Goal: Find specific page/section: Find specific page/section

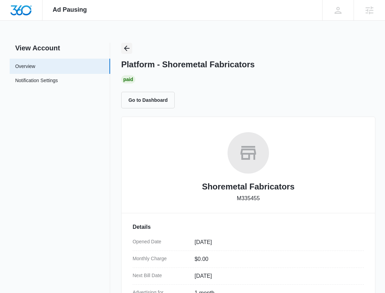
click at [127, 47] on icon "Back" at bounding box center [126, 48] width 8 height 8
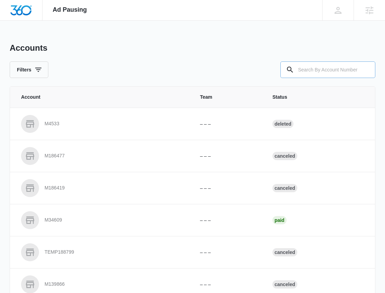
click at [311, 72] on input "text" at bounding box center [327, 69] width 95 height 17
type input "M334967"
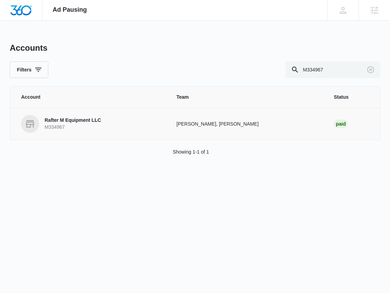
click at [91, 118] on p "Rafter M Equipment LLC" at bounding box center [72, 120] width 56 height 7
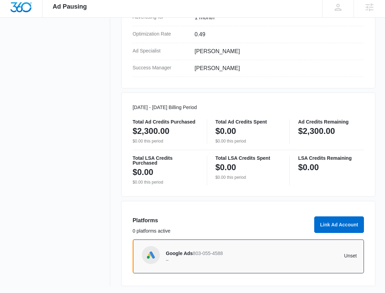
scroll to position [277, 0]
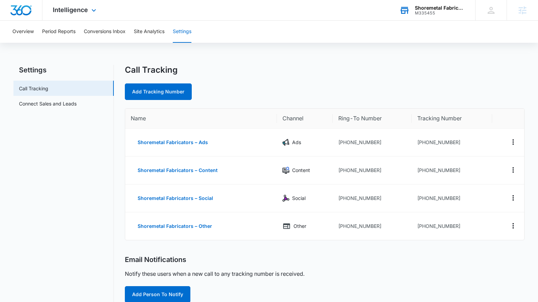
click at [438, 11] on div "M335455" at bounding box center [440, 13] width 50 height 5
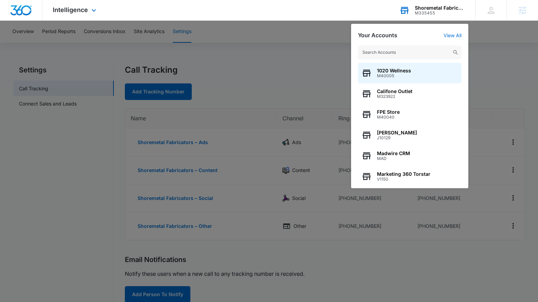
click at [418, 58] on input "text" at bounding box center [409, 53] width 103 height 14
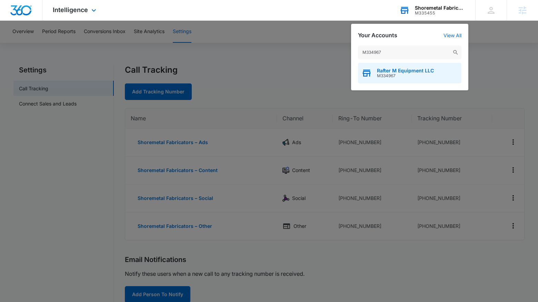
type input "M334967"
click at [407, 72] on span "Rafter M Equipment LLC" at bounding box center [405, 71] width 57 height 6
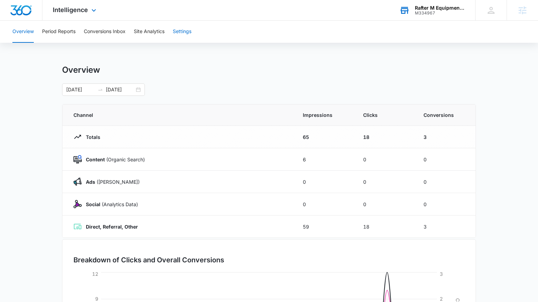
click at [182, 34] on button "Settings" at bounding box center [182, 32] width 19 height 22
